Goal: Book appointment/travel/reservation

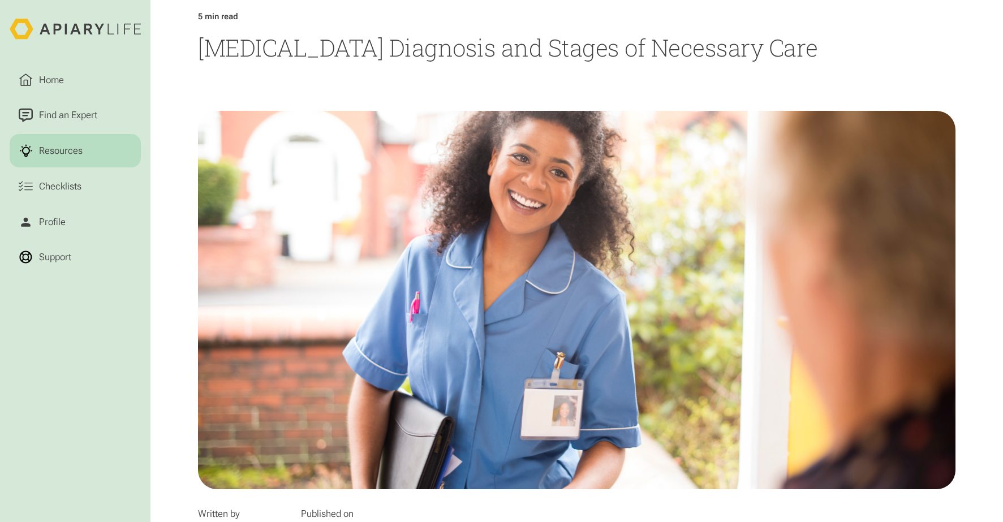
scroll to position [124, 0]
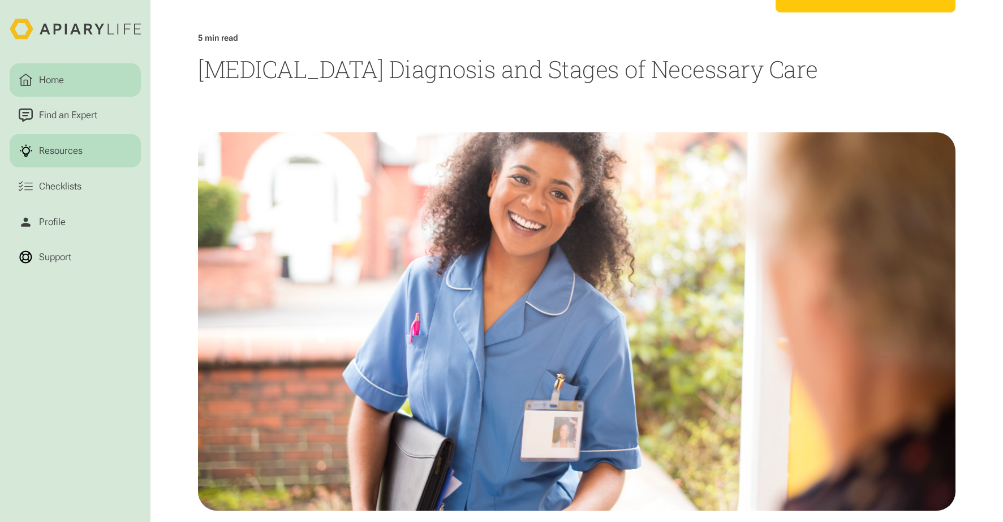
click at [52, 85] on div "Home" at bounding box center [51, 80] width 29 height 14
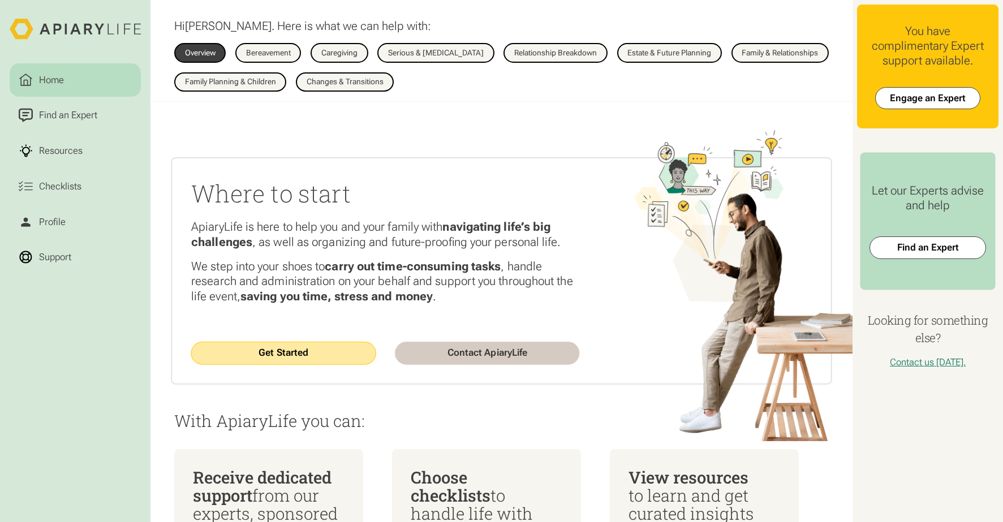
click at [300, 356] on link "Get Started" at bounding box center [283, 353] width 184 height 23
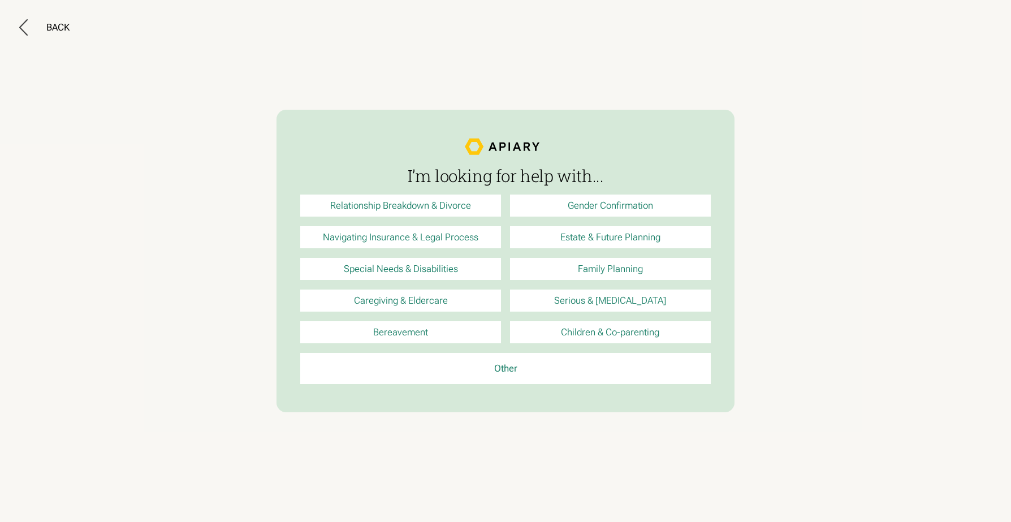
click at [577, 300] on link "Serious & [MEDICAL_DATA]" at bounding box center [610, 301] width 200 height 22
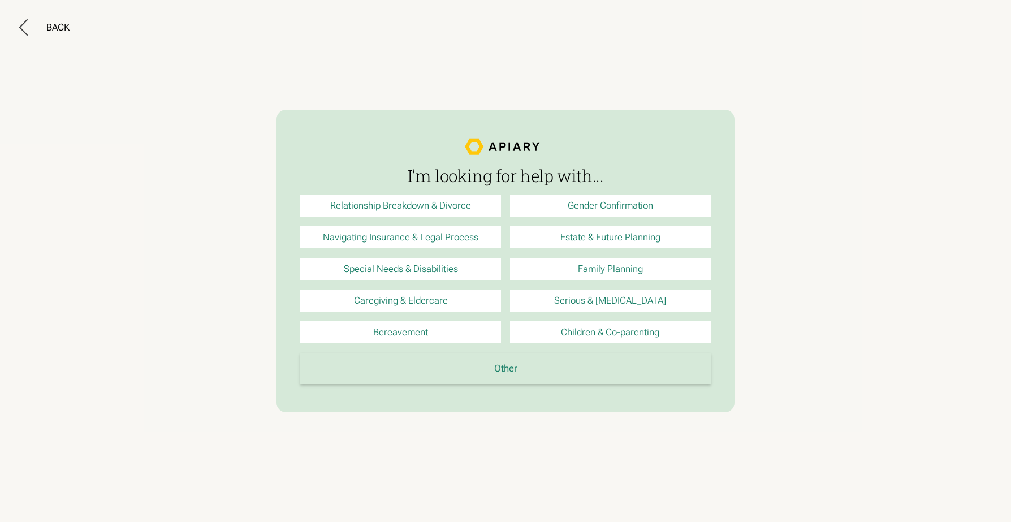
click at [512, 370] on link "Other" at bounding box center [505, 368] width 410 height 31
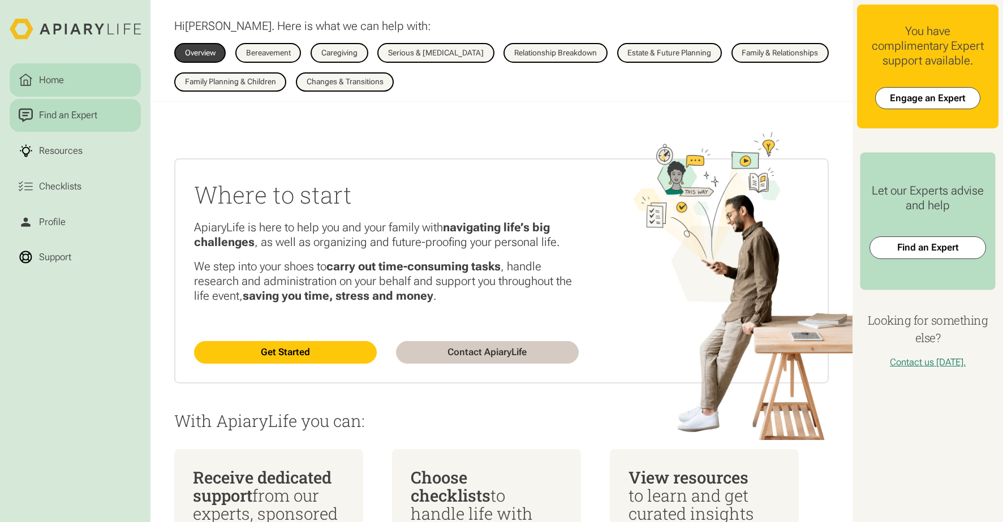
click at [63, 122] on div "Find an Expert" at bounding box center [68, 115] width 63 height 14
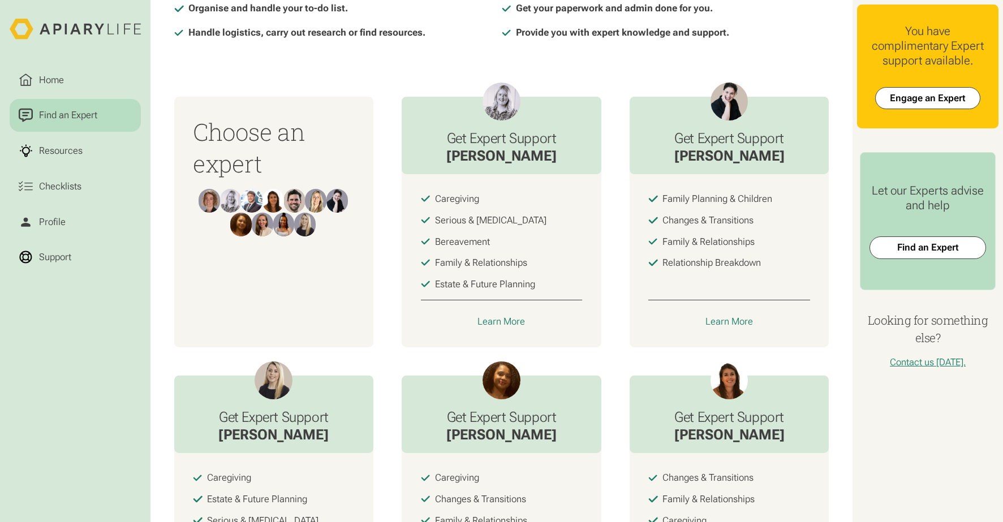
scroll to position [360, 0]
click at [499, 329] on div "Learn More" at bounding box center [501, 323] width 48 height 12
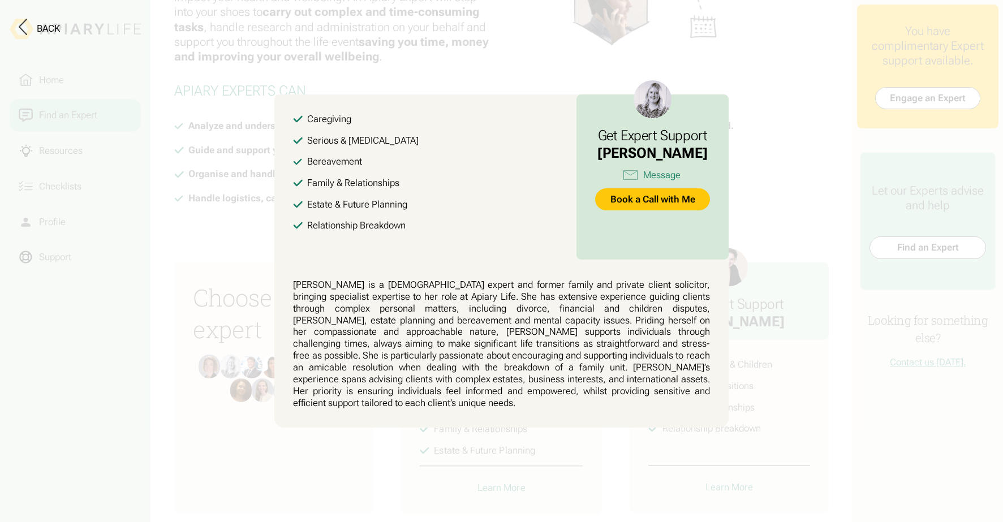
scroll to position [0, 0]
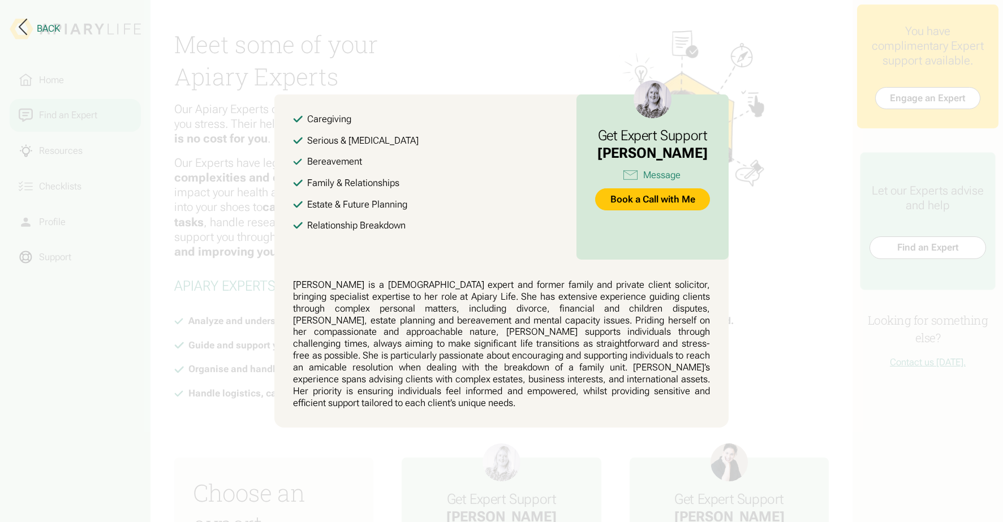
click at [48, 25] on div "Back" at bounding box center [48, 29] width 23 height 12
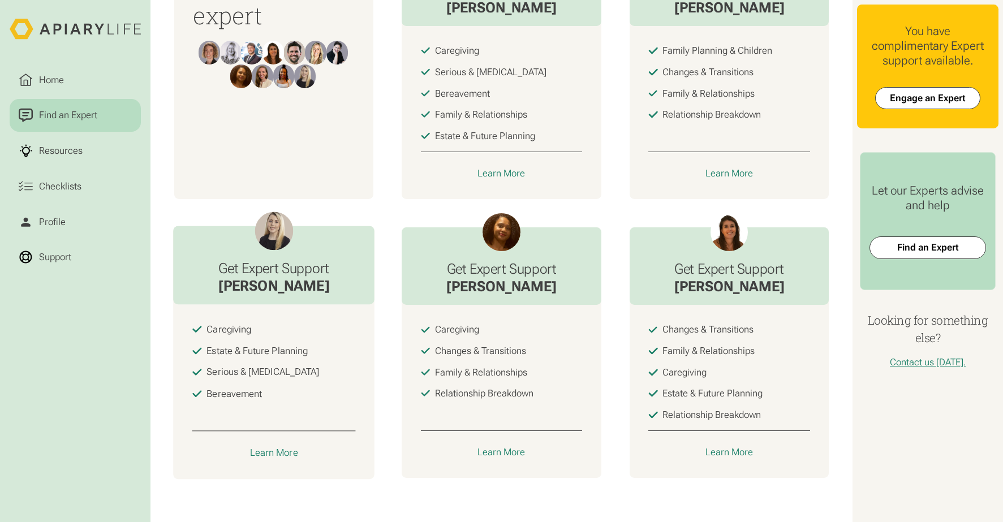
scroll to position [530, 0]
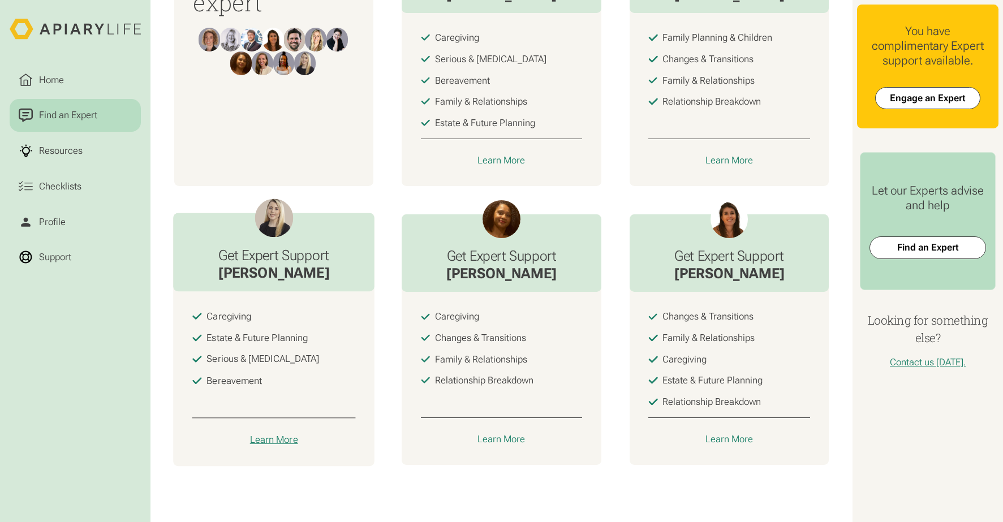
click at [270, 439] on div "Learn More" at bounding box center [274, 440] width 48 height 12
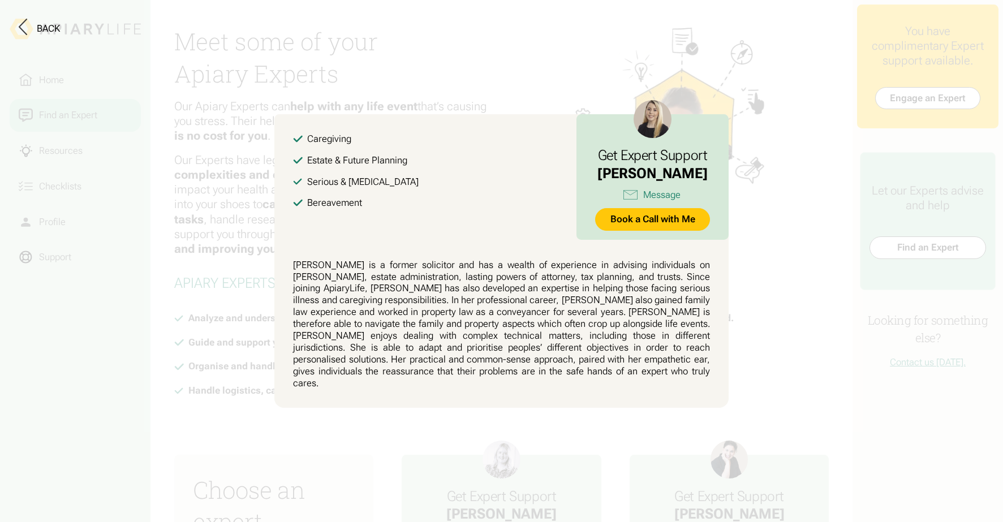
scroll to position [0, 0]
click at [43, 27] on div "Back" at bounding box center [48, 29] width 23 height 12
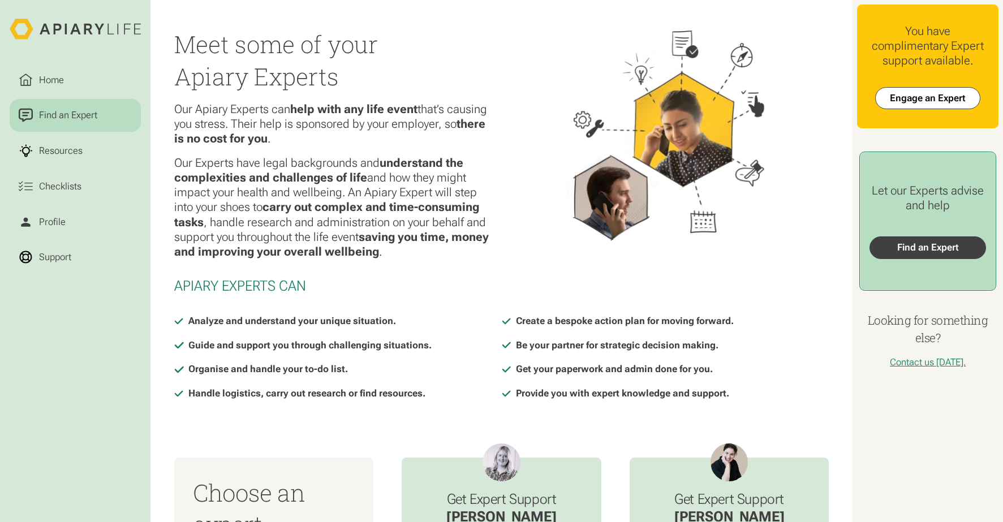
click at [929, 249] on link "Find an Expert" at bounding box center [927, 247] width 116 height 23
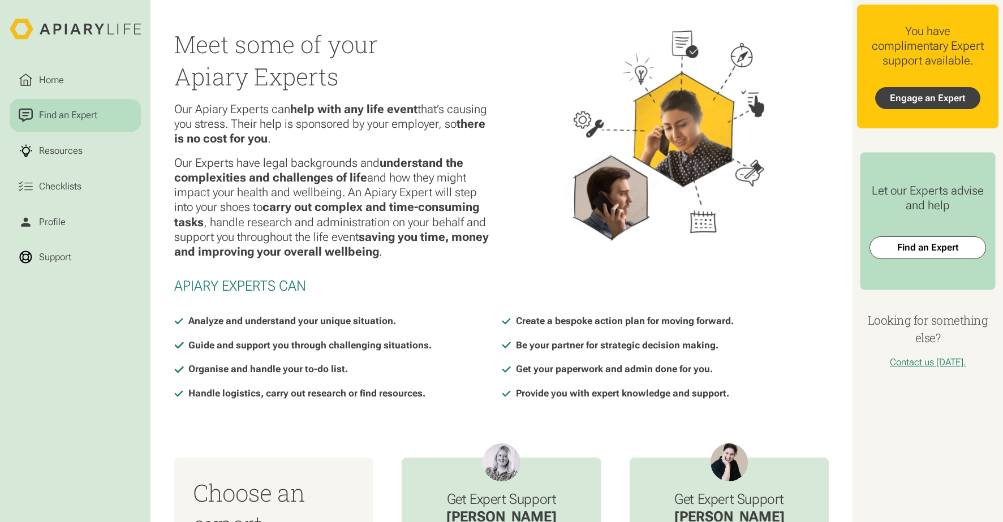
click at [909, 102] on link "Engage an Expert" at bounding box center [927, 98] width 105 height 23
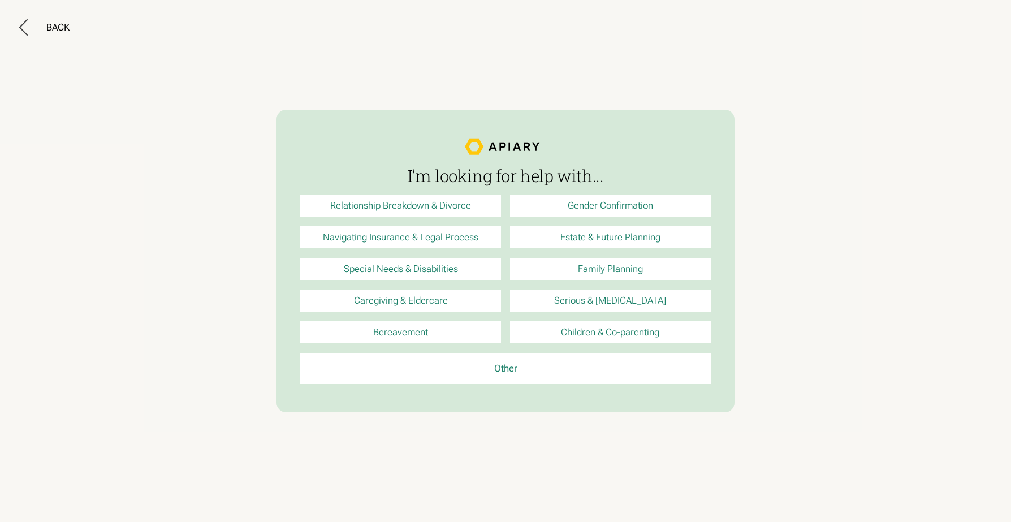
click at [374, 301] on link "Caregiving & Eldercare" at bounding box center [400, 301] width 200 height 22
